Goal: Find specific page/section: Find specific page/section

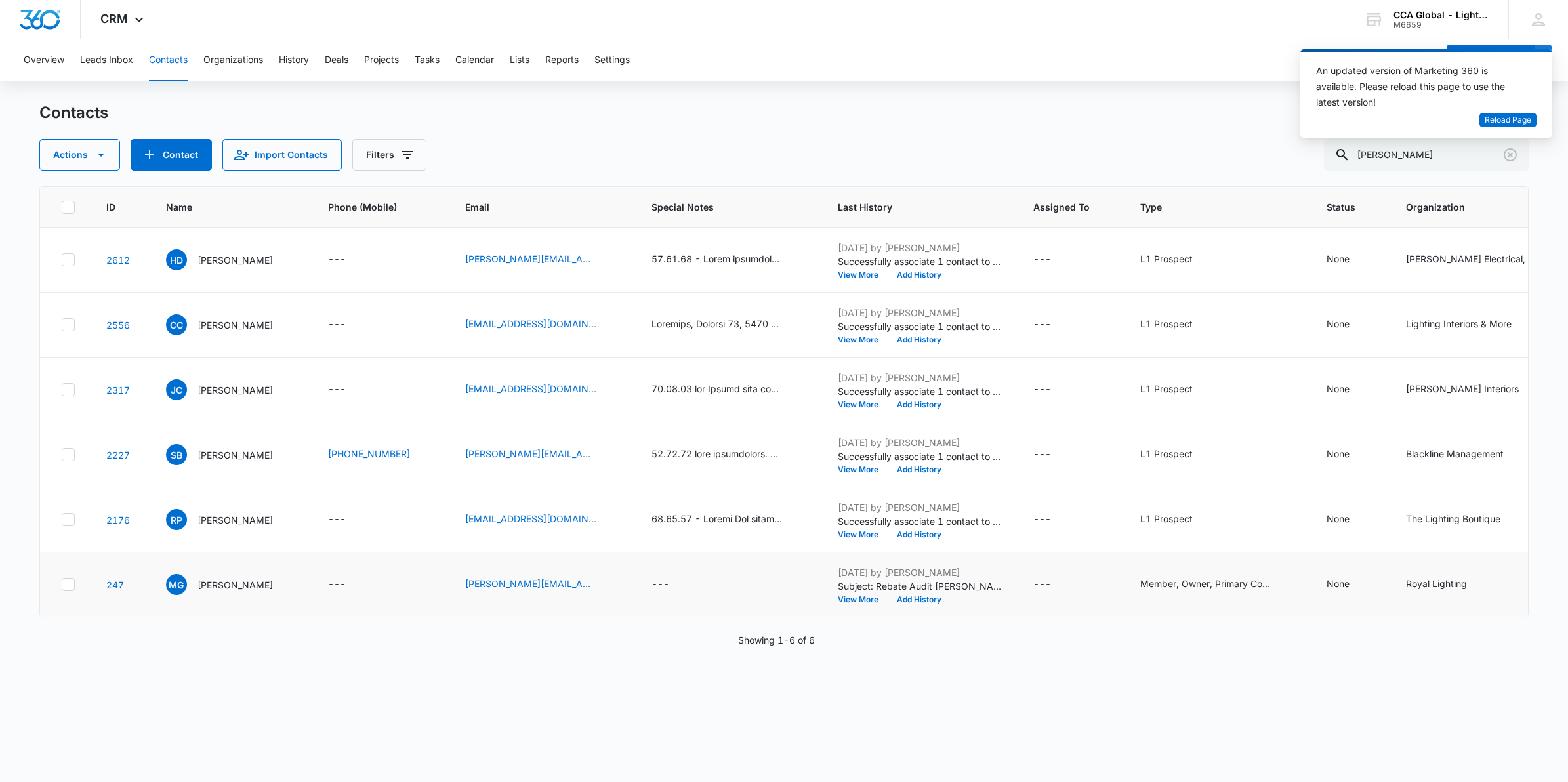
scroll to position [67, 0]
click at [1501, 118] on span "Reload Page" at bounding box center [1508, 121] width 46 height 12
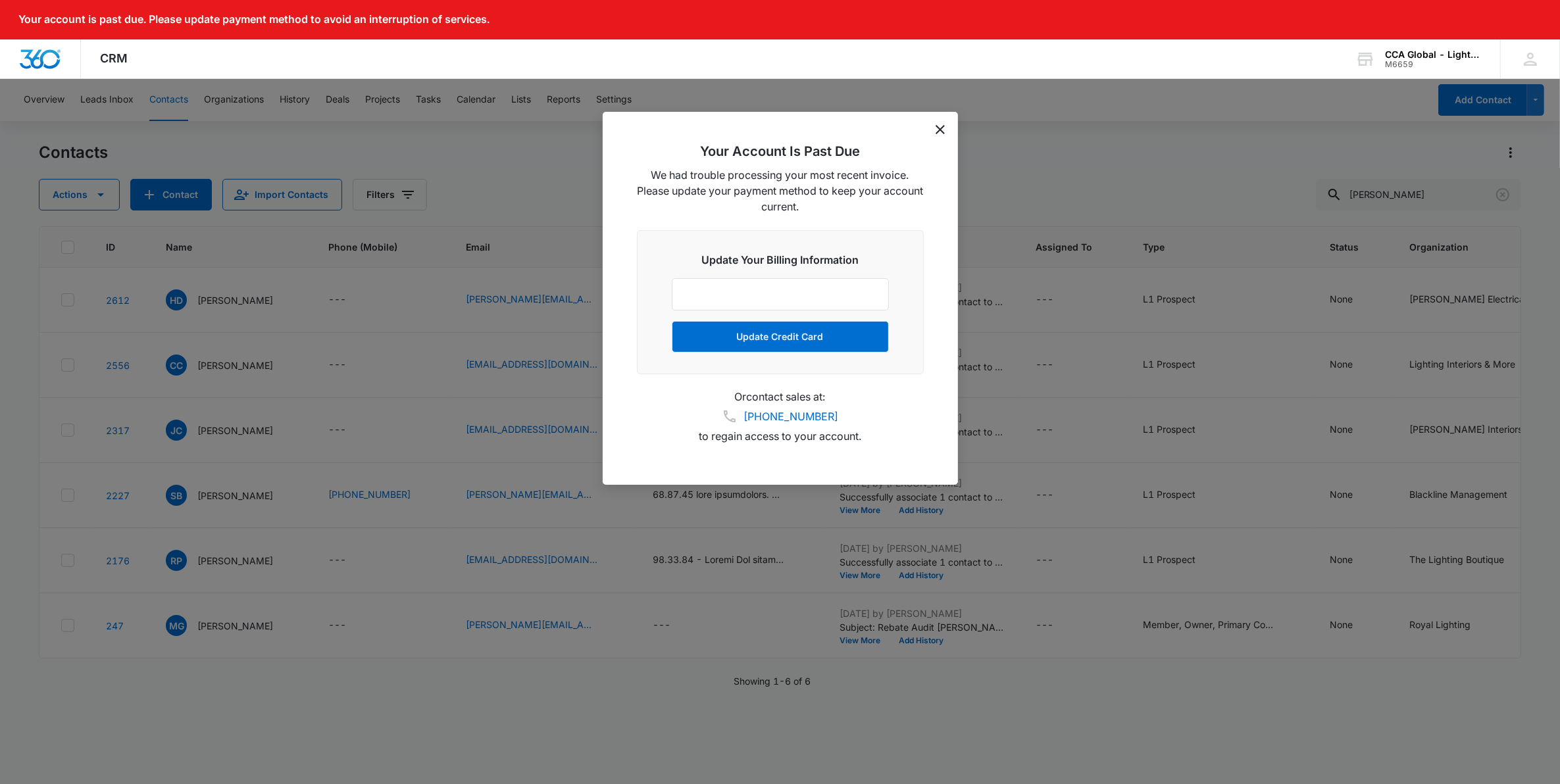
click at [936, 129] on icon "dismiss this dialog" at bounding box center [940, 130] width 9 height 9
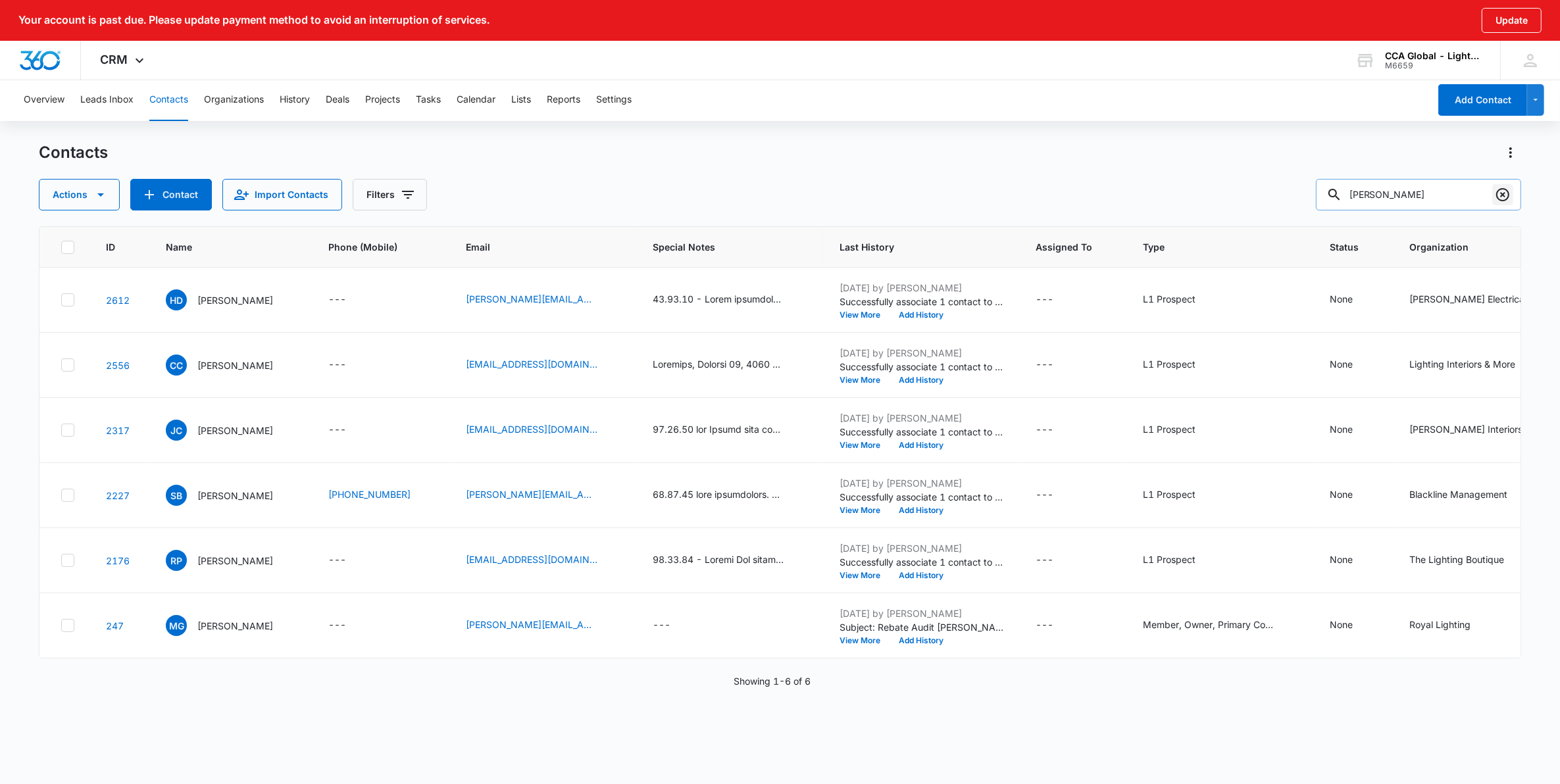
click at [1502, 197] on icon "Clear" at bounding box center [1503, 195] width 16 height 16
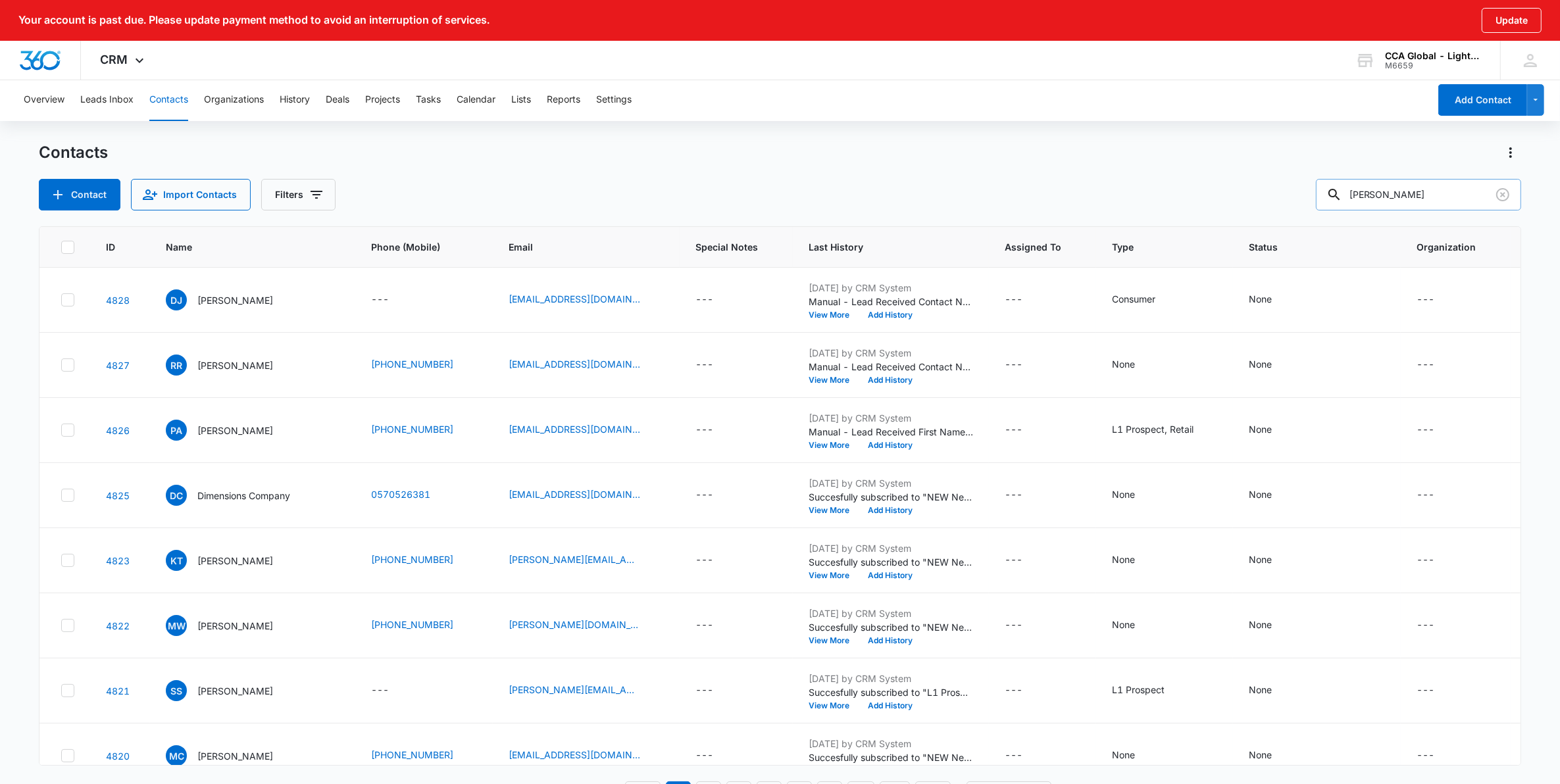
type input "nancy cummings"
